Goal: Navigation & Orientation: Find specific page/section

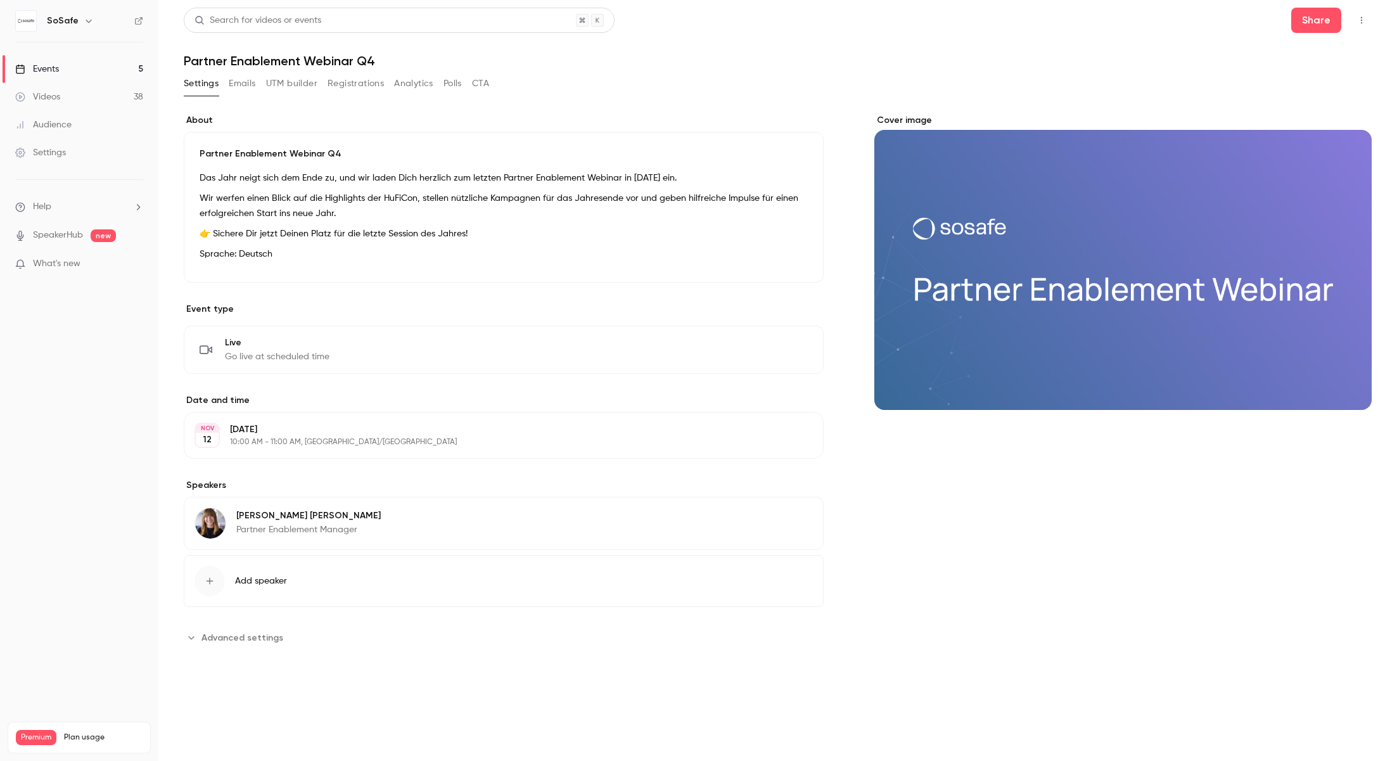
click at [70, 61] on link "Events 5" at bounding box center [79, 69] width 158 height 28
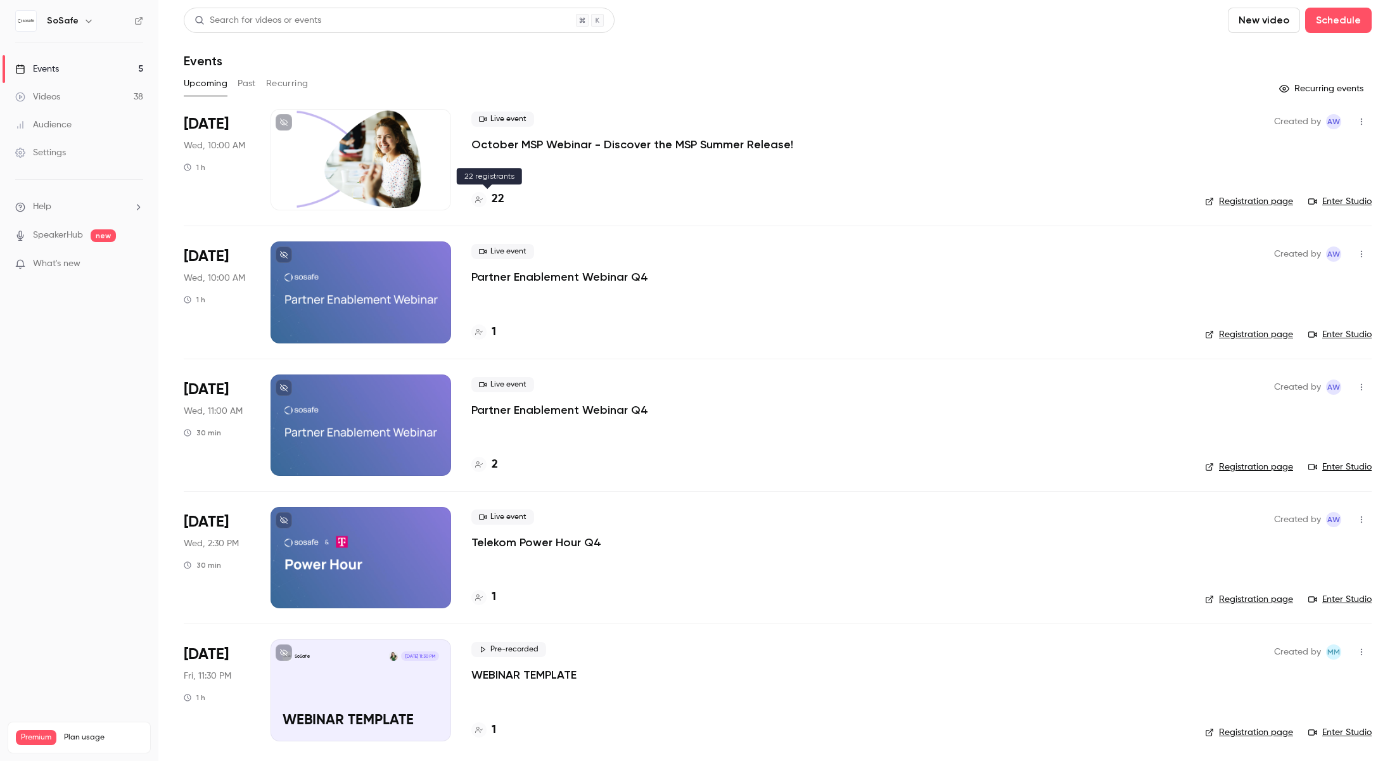
click at [497, 199] on h4 "22" at bounding box center [498, 199] width 13 height 17
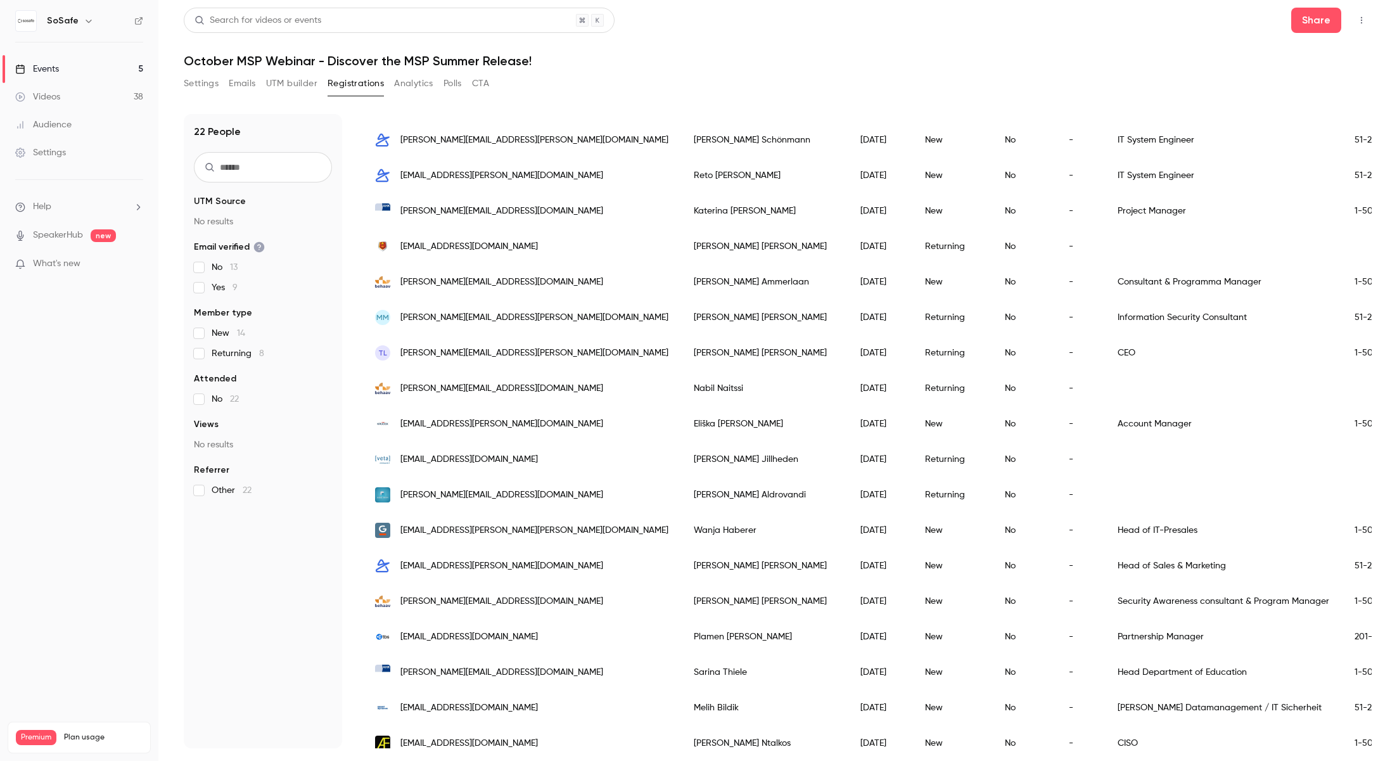
scroll to position [266, 0]
